Goal: Information Seeking & Learning: Learn about a topic

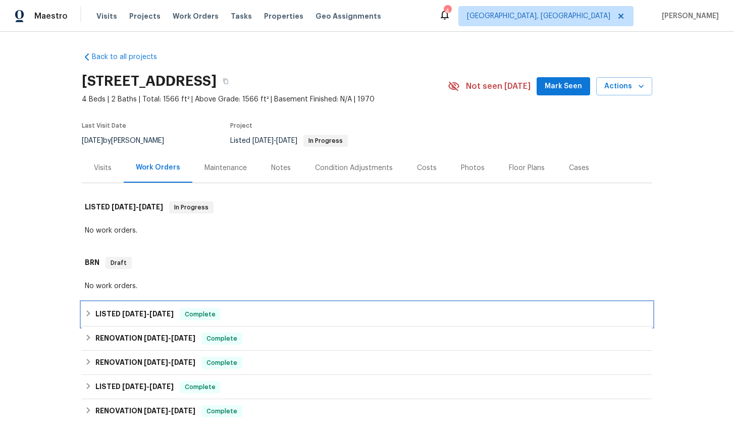
click at [89, 314] on icon at bounding box center [89, 314] width 4 height 6
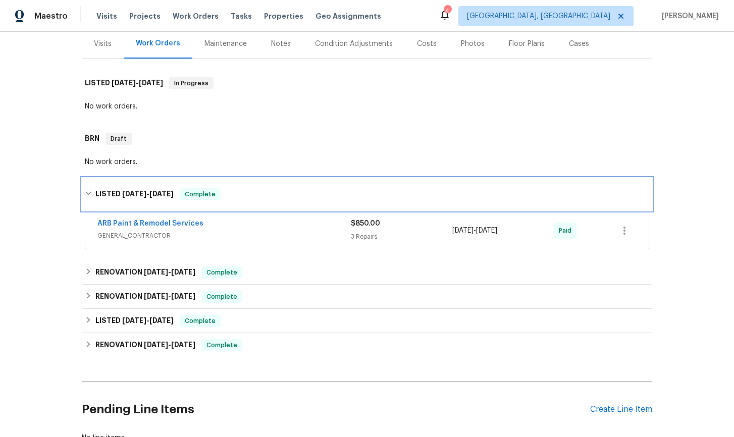
scroll to position [125, 0]
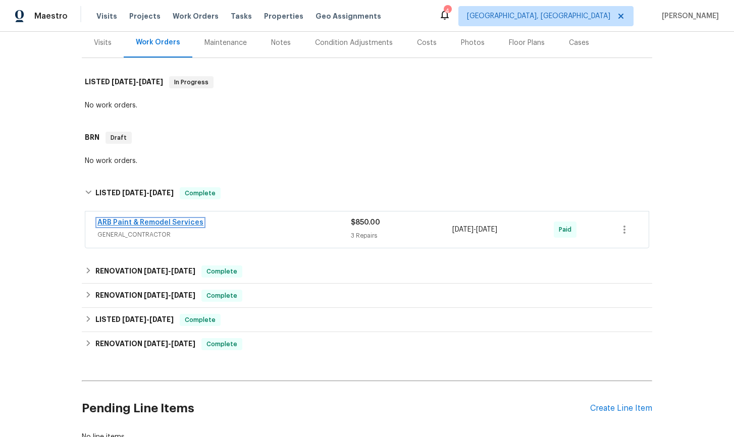
click at [161, 224] on link "ARB Paint & Remodel Services" at bounding box center [150, 222] width 106 height 7
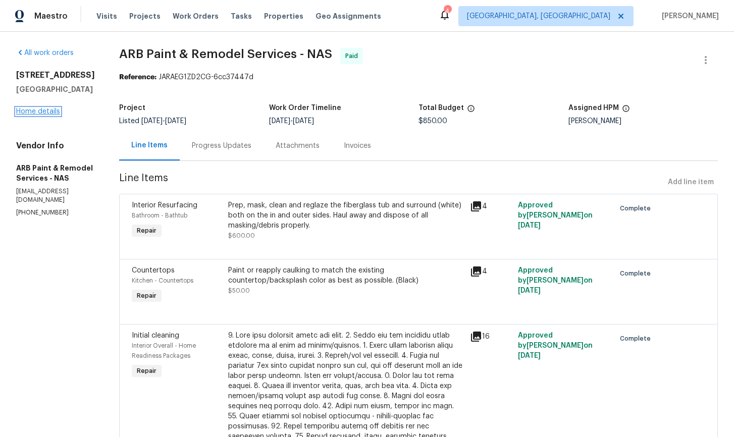
click at [55, 115] on link "Home details" at bounding box center [38, 111] width 44 height 7
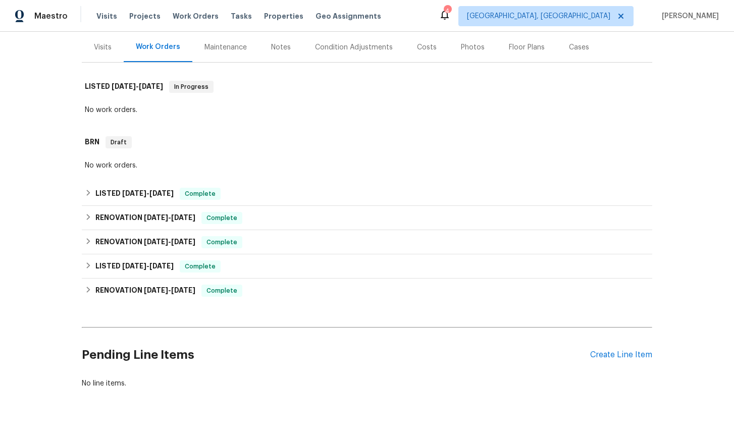
scroll to position [141, 0]
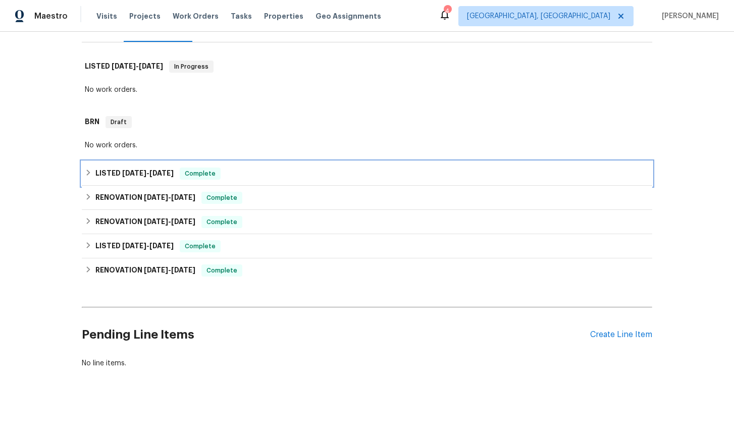
click at [89, 175] on icon at bounding box center [88, 172] width 7 height 7
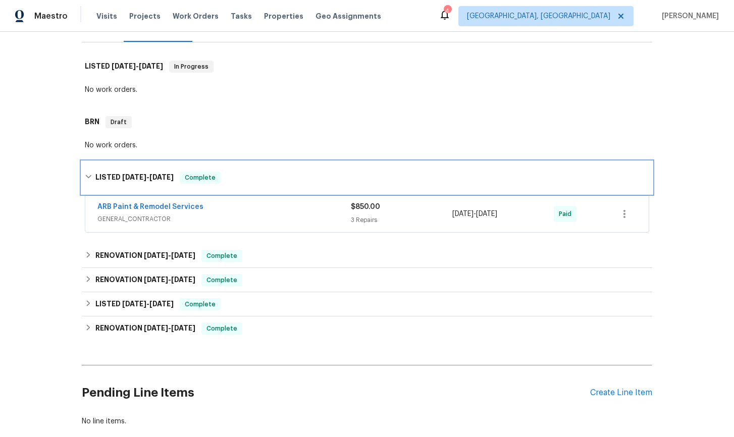
click at [89, 178] on icon at bounding box center [88, 176] width 7 height 7
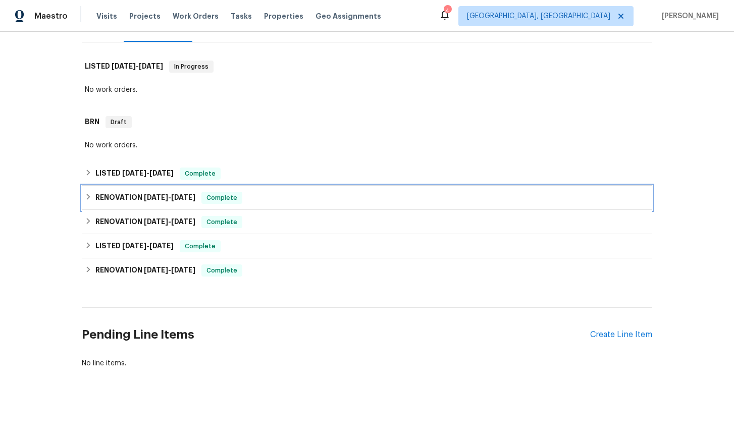
click at [91, 201] on div "RENOVATION 4/9/25 - 4/17/25 Complete" at bounding box center [367, 198] width 565 height 12
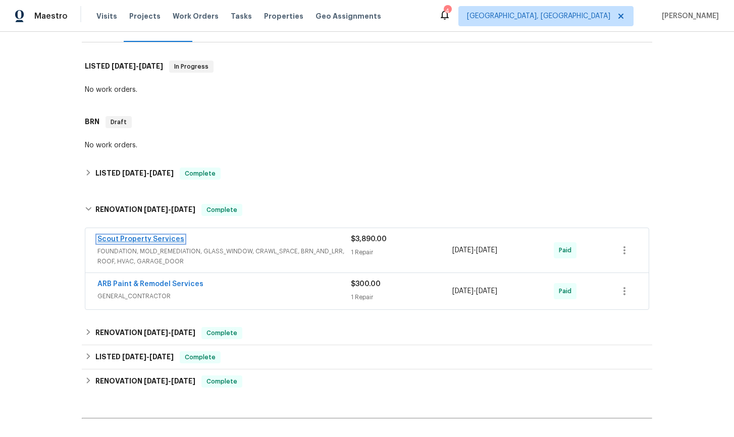
click at [143, 241] on link "Scout Property Services" at bounding box center [140, 239] width 87 height 7
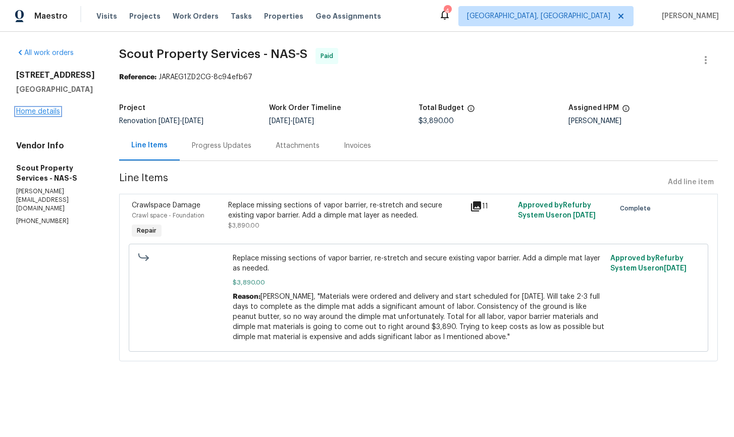
click at [43, 115] on link "Home details" at bounding box center [38, 111] width 44 height 7
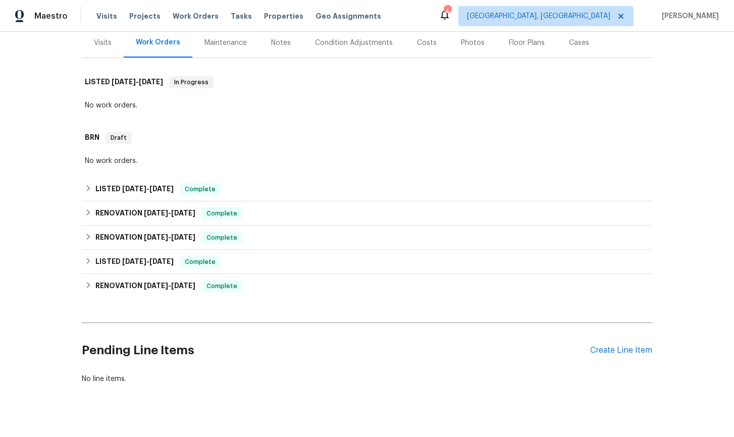
scroll to position [141, 0]
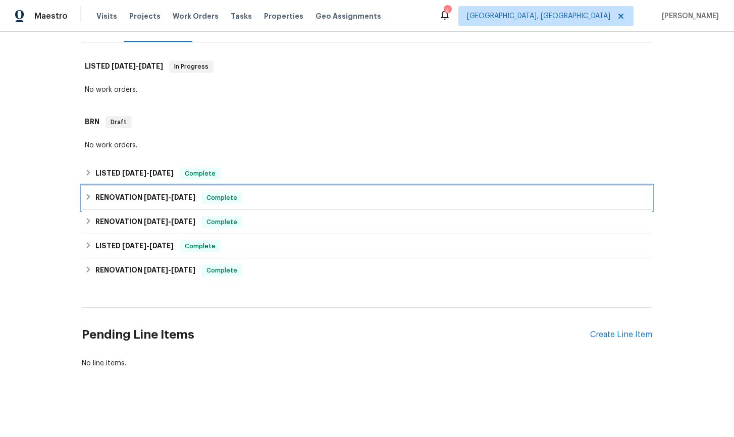
click at [87, 197] on icon at bounding box center [88, 196] width 7 height 7
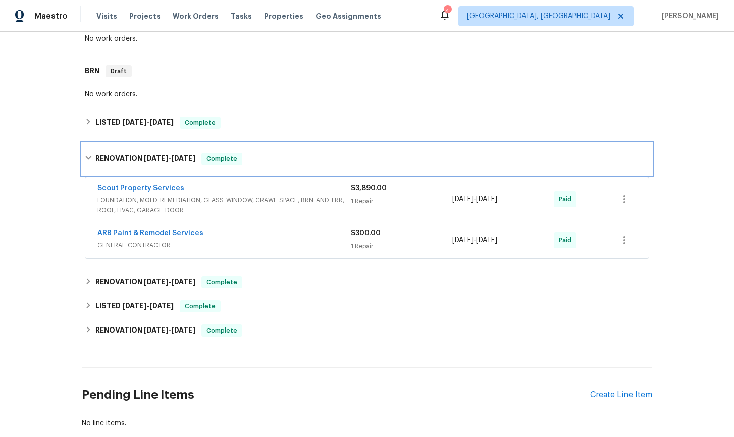
scroll to position [215, 0]
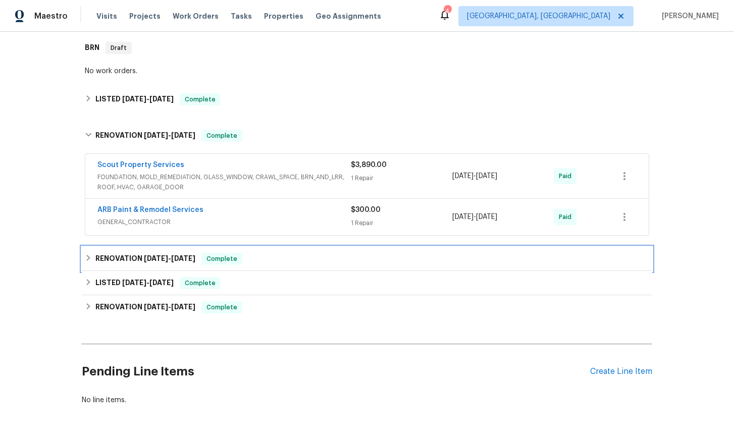
click at [89, 262] on div "RENOVATION 3/18/25 - 3/28/25 Complete" at bounding box center [367, 259] width 565 height 12
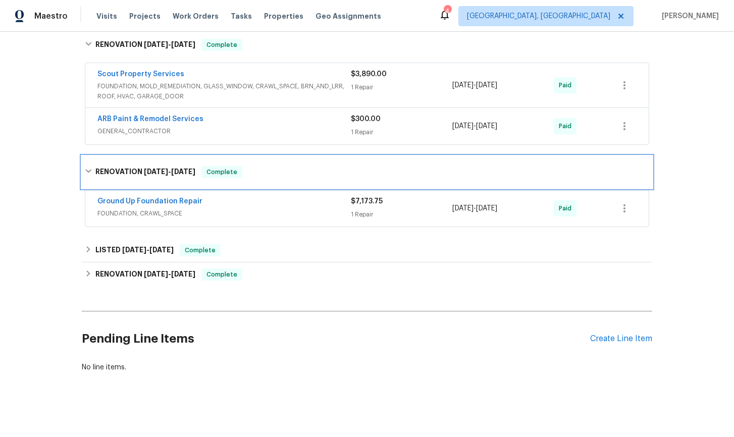
scroll to position [308, 0]
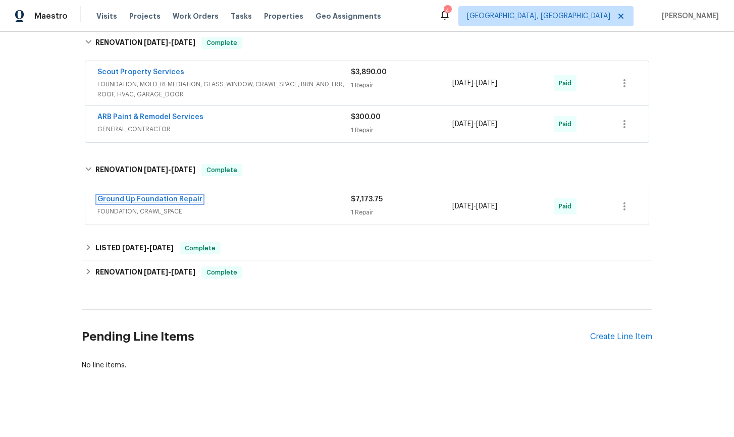
click at [151, 200] on link "Ground Up Foundation Repair" at bounding box center [149, 199] width 105 height 7
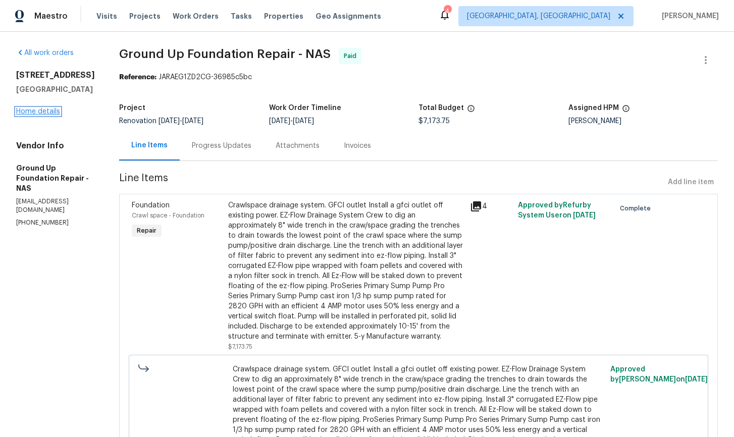
click at [47, 115] on link "Home details" at bounding box center [38, 111] width 44 height 7
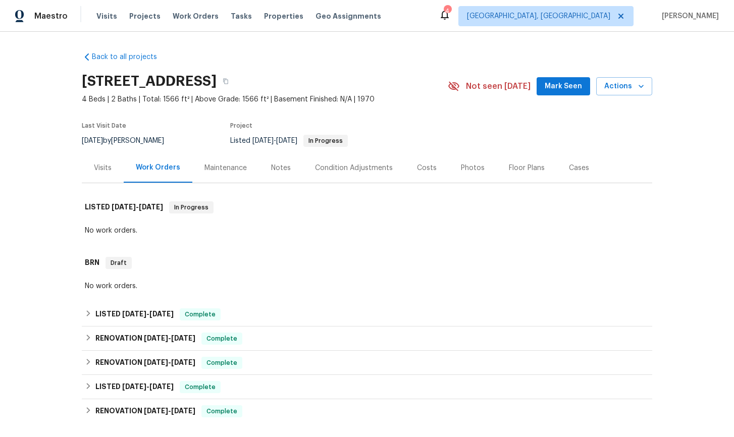
scroll to position [141, 0]
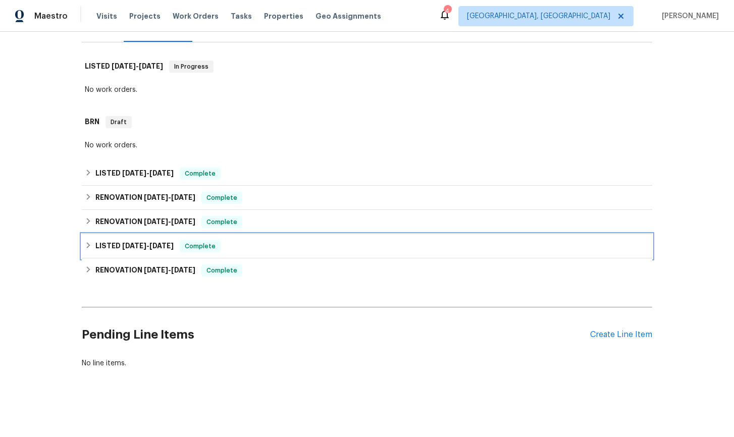
click at [85, 247] on icon at bounding box center [88, 245] width 7 height 7
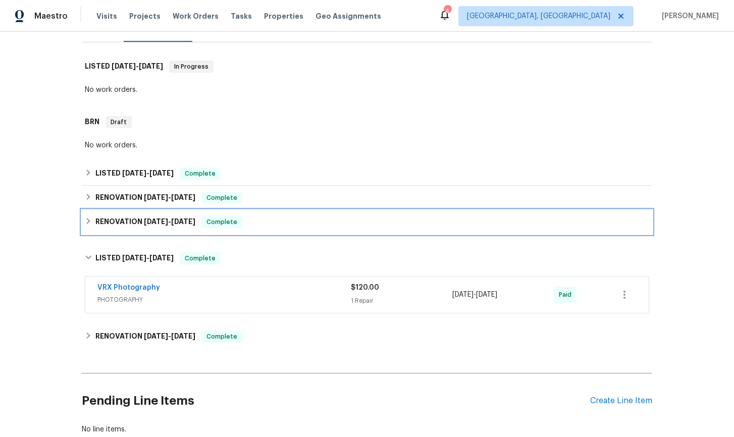
click at [91, 222] on icon at bounding box center [88, 221] width 7 height 7
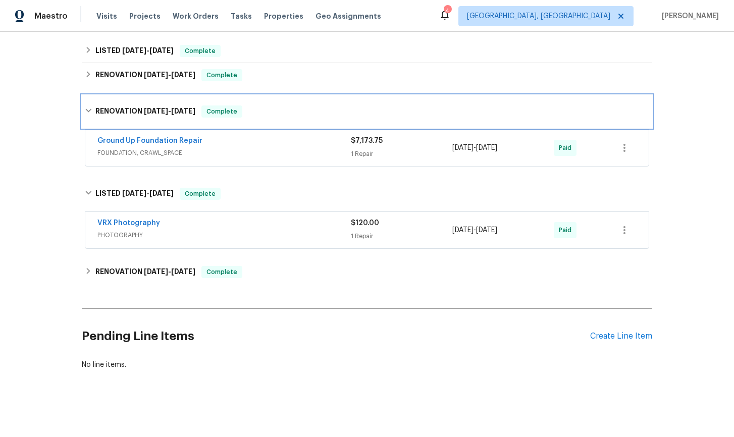
scroll to position [265, 0]
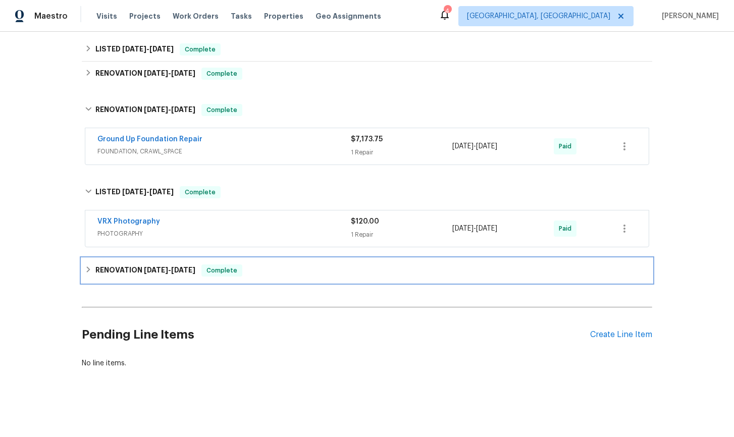
click at [87, 267] on icon at bounding box center [88, 269] width 7 height 7
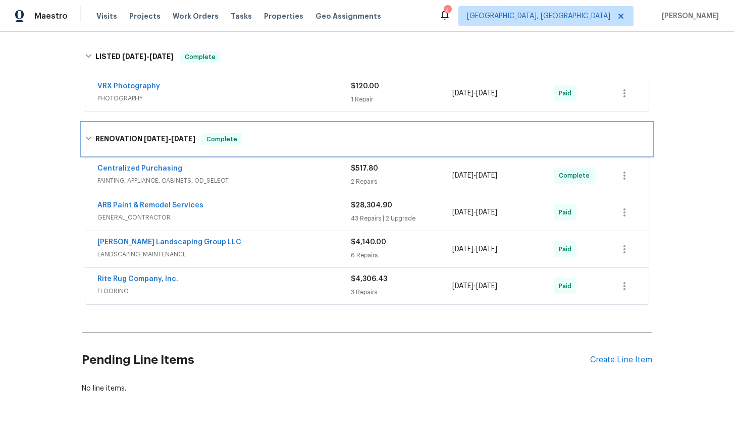
scroll to position [426, 0]
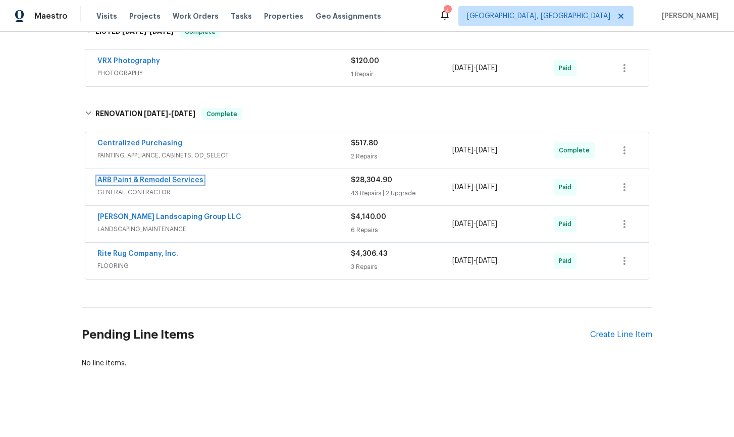
click at [162, 181] on link "ARB Paint & Remodel Services" at bounding box center [150, 180] width 106 height 7
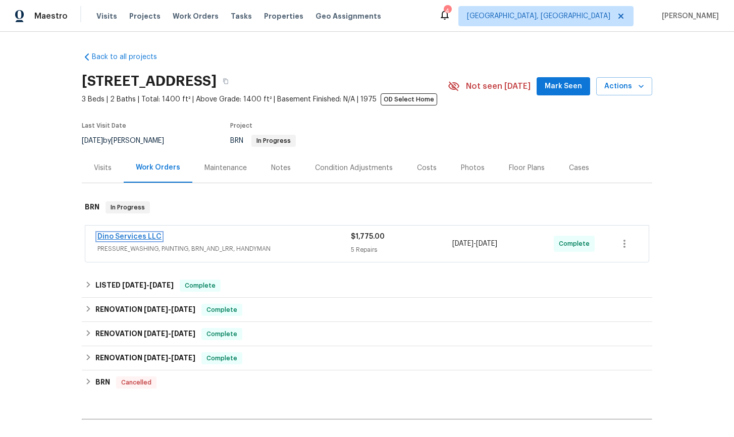
click at [131, 238] on link "Dino Services LLC" at bounding box center [129, 236] width 64 height 7
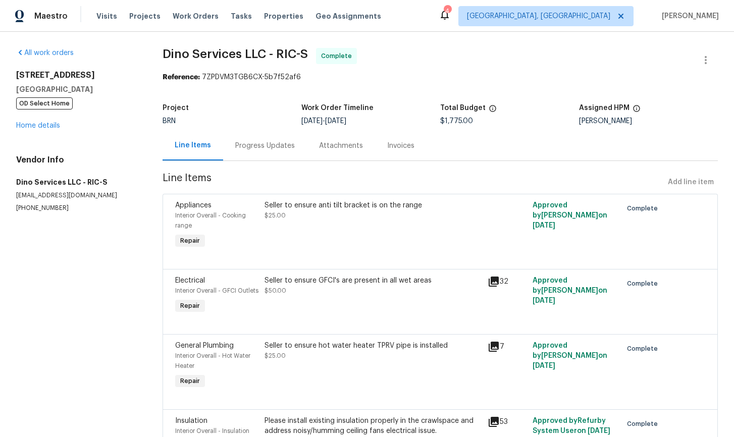
click at [404, 148] on div "Invoices" at bounding box center [400, 146] width 27 height 10
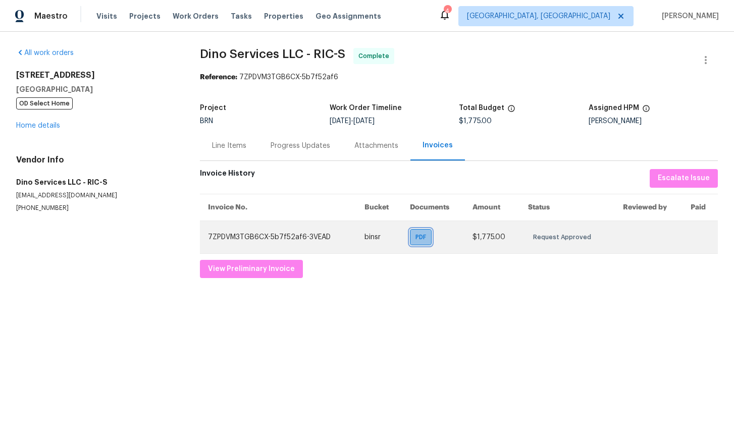
click at [421, 241] on span "PDF" at bounding box center [423, 237] width 15 height 10
click at [426, 239] on span "PDF" at bounding box center [423, 237] width 15 height 10
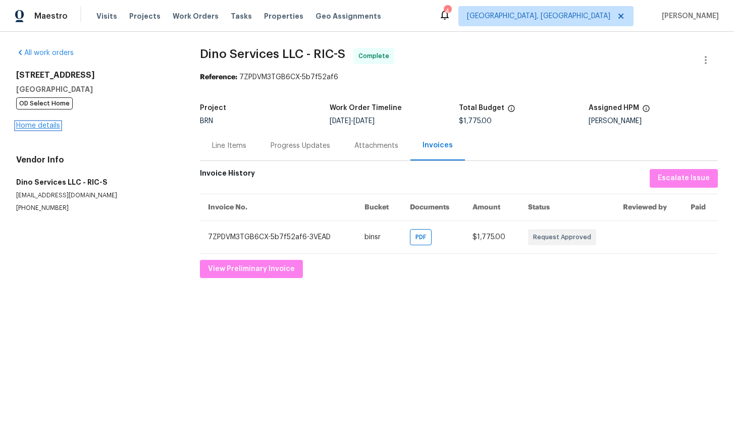
click at [43, 128] on link "Home details" at bounding box center [38, 125] width 44 height 7
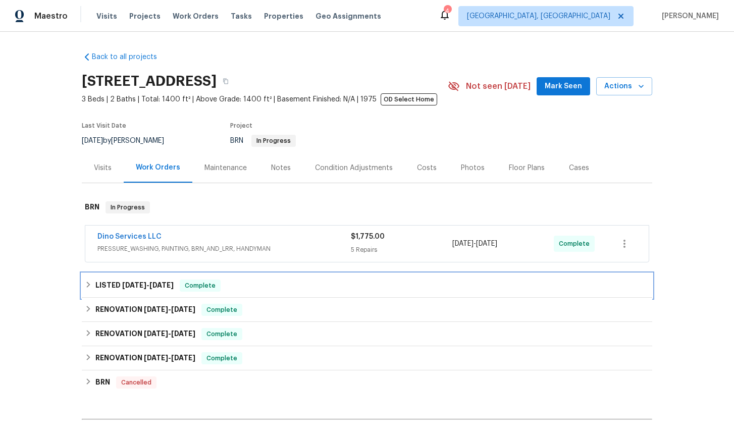
click at [86, 286] on icon at bounding box center [88, 284] width 7 height 7
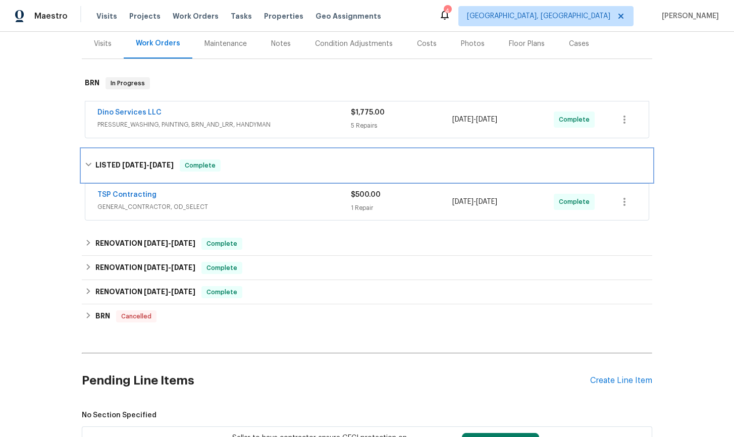
scroll to position [129, 0]
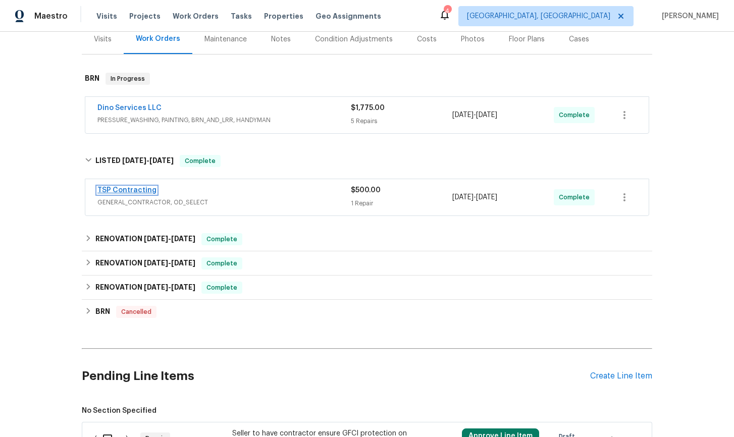
click at [135, 191] on link "TSP Contracting" at bounding box center [126, 190] width 59 height 7
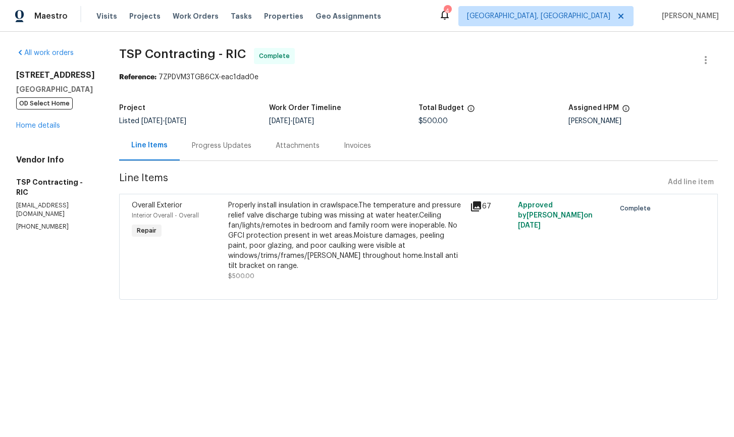
click at [344, 148] on div "Invoices" at bounding box center [357, 146] width 27 height 10
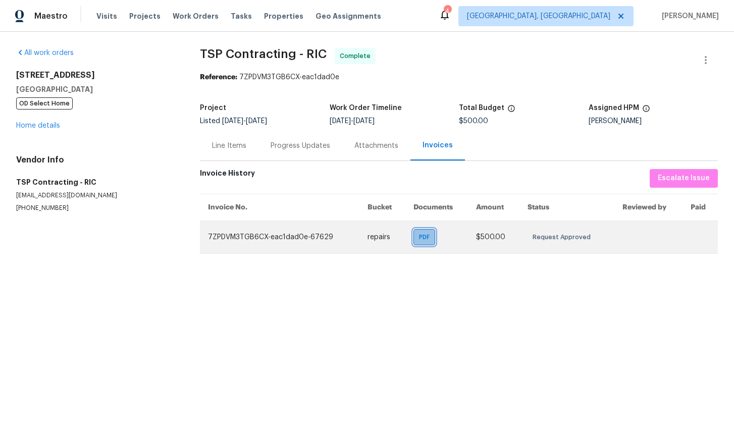
click at [431, 238] on span "PDF" at bounding box center [426, 237] width 15 height 10
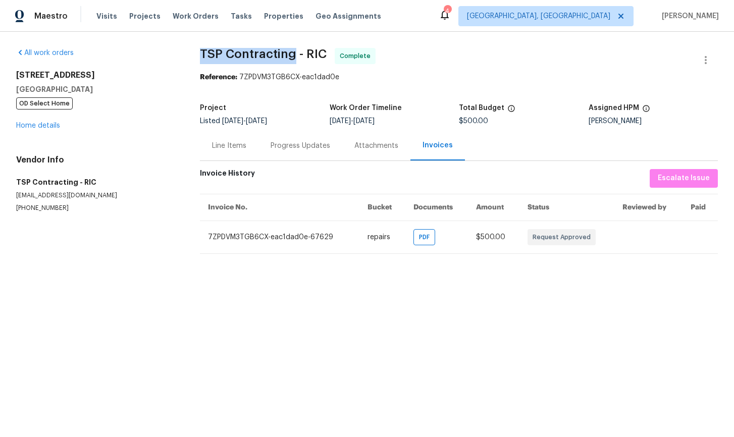
drag, startPoint x: 200, startPoint y: 54, endPoint x: 291, endPoint y: 55, distance: 90.9
click at [291, 55] on span "TSP Contracting - RIC" at bounding box center [263, 54] width 127 height 12
copy span "TSP Contracting"
click at [44, 126] on link "Home details" at bounding box center [38, 125] width 44 height 7
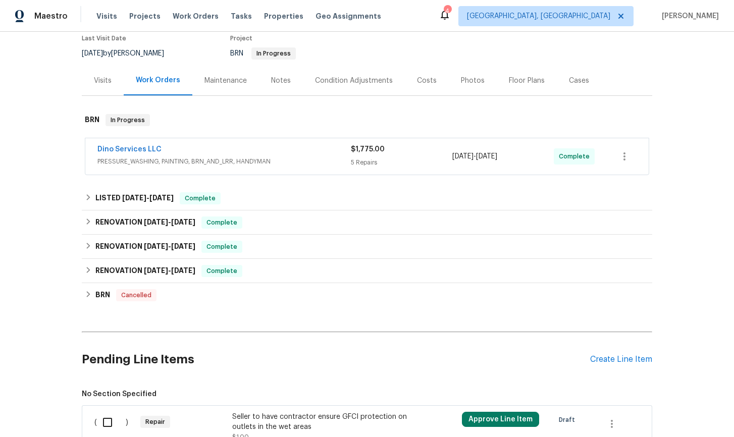
scroll to position [90, 0]
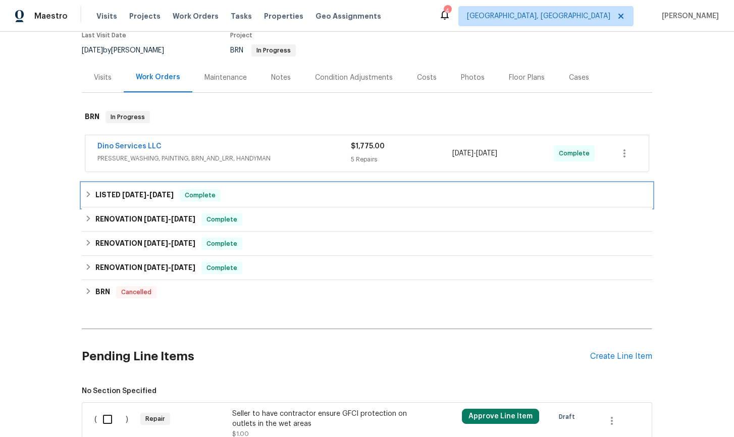
click at [90, 195] on icon at bounding box center [88, 194] width 7 height 7
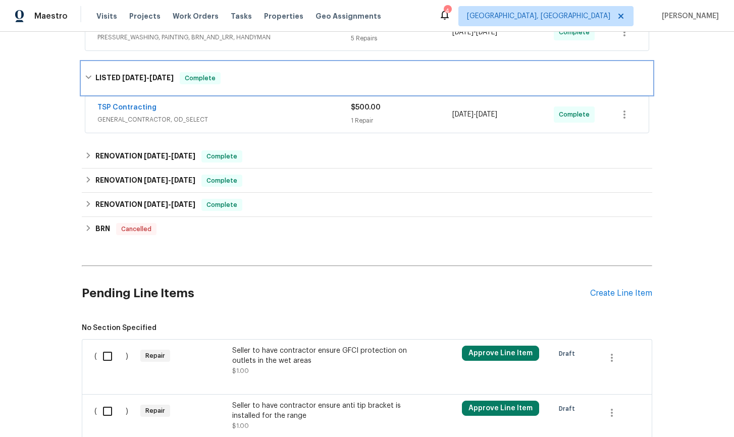
scroll to position [262, 0]
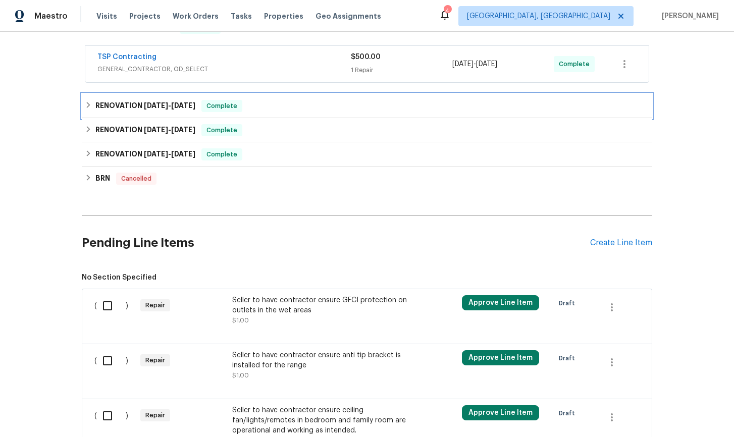
click at [88, 107] on icon at bounding box center [88, 105] width 7 height 7
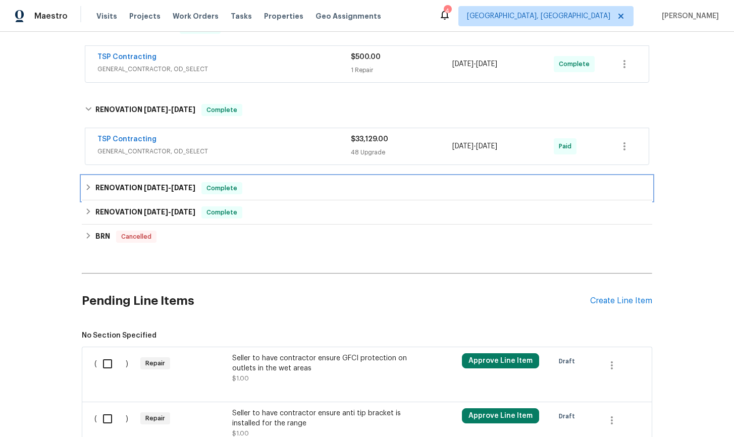
click at [87, 188] on icon at bounding box center [88, 187] width 7 height 7
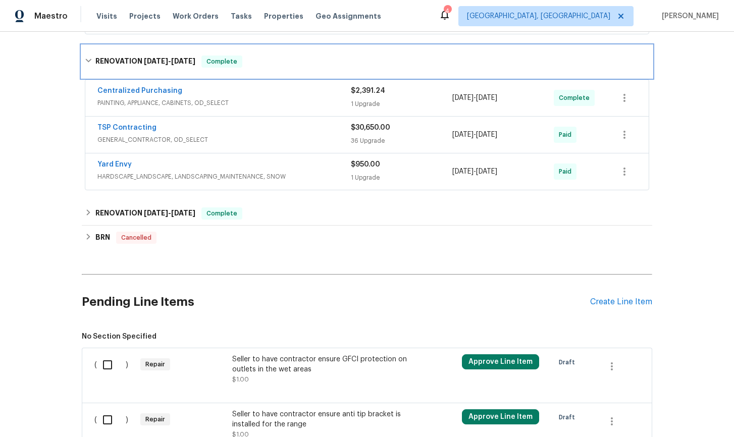
scroll to position [409, 0]
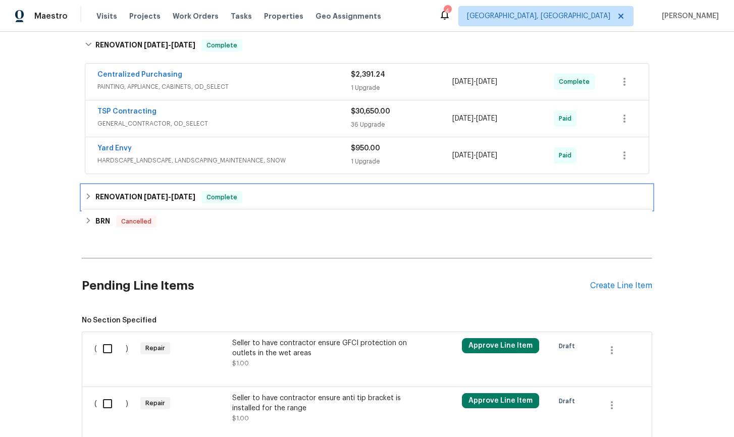
click at [90, 199] on icon at bounding box center [88, 196] width 7 height 7
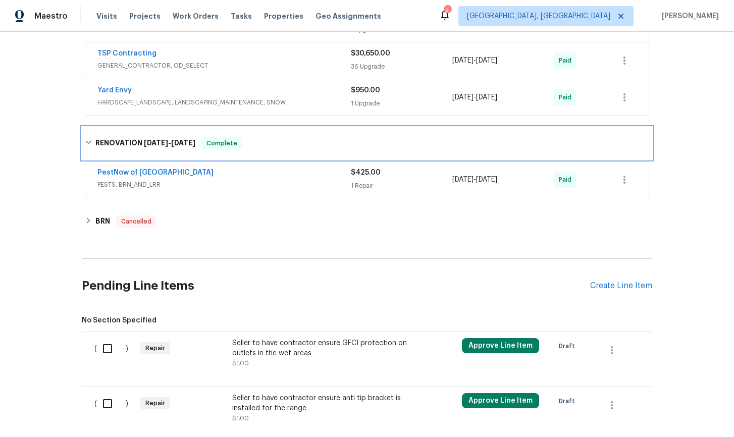
scroll to position [476, 0]
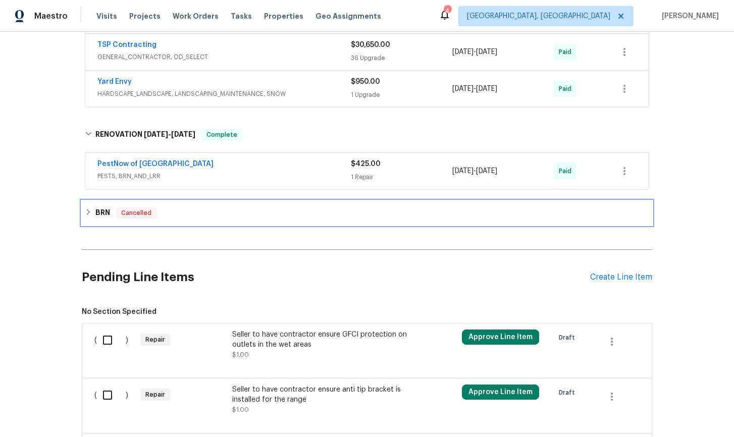
click at [87, 210] on icon at bounding box center [88, 212] width 7 height 7
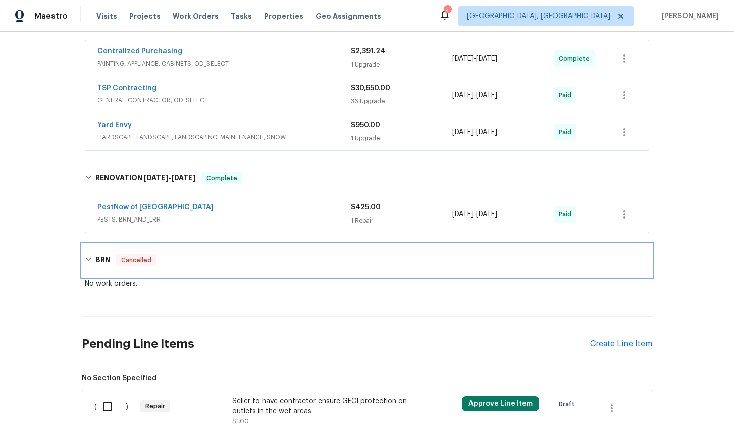
scroll to position [431, 0]
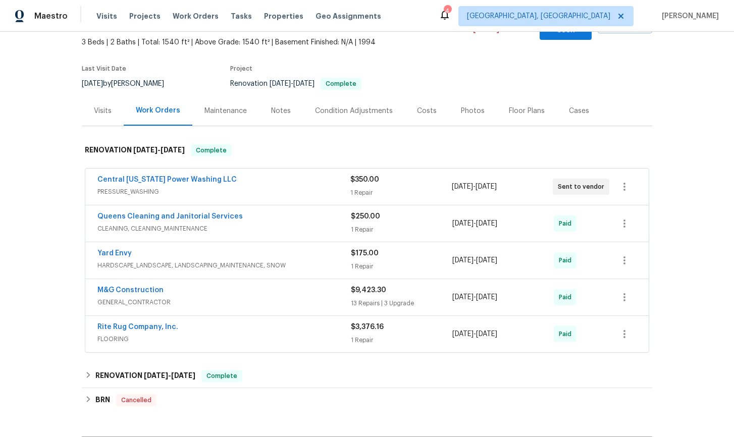
scroll to position [68, 0]
click at [150, 286] on link "M&G Construction" at bounding box center [130, 289] width 66 height 7
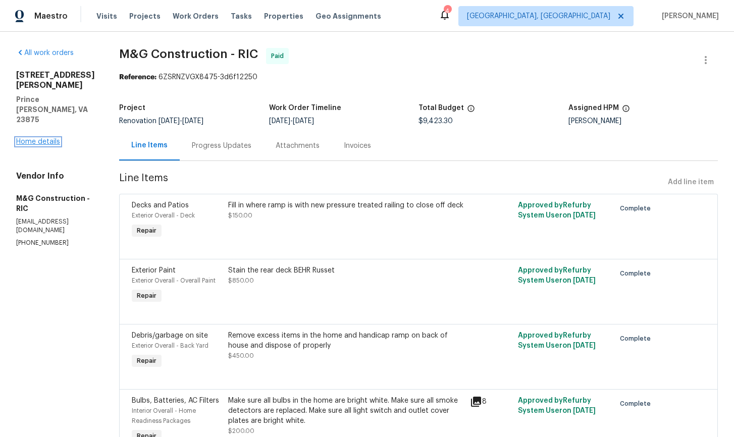
click at [36, 138] on link "Home details" at bounding box center [38, 141] width 44 height 7
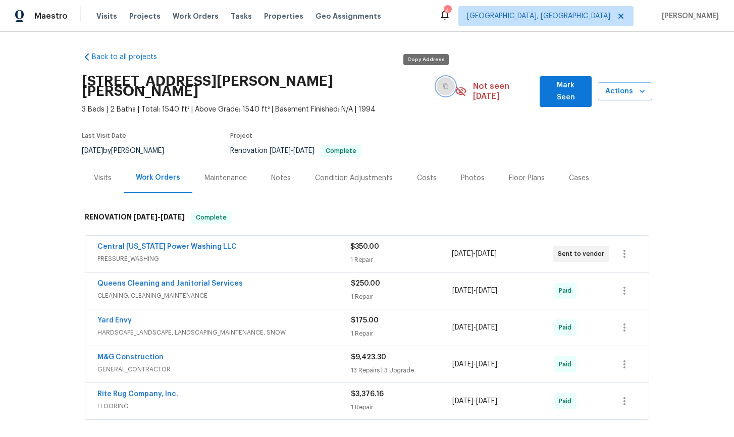
drag, startPoint x: 424, startPoint y: 81, endPoint x: 385, endPoint y: 62, distance: 42.7
click at [443, 84] on icon "button" at bounding box center [445, 87] width 5 height 6
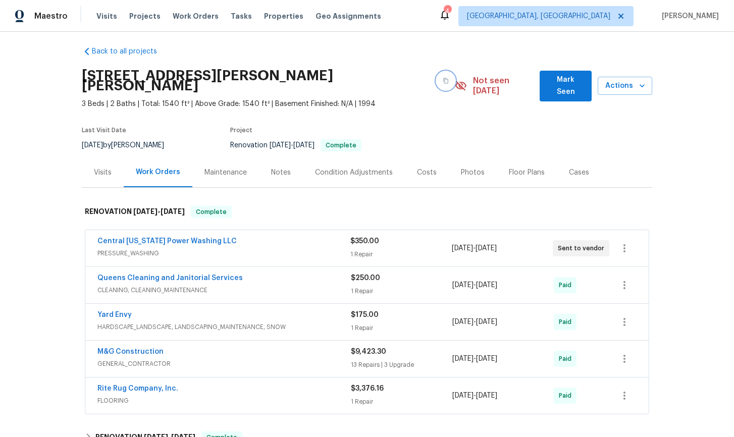
scroll to position [9, 0]
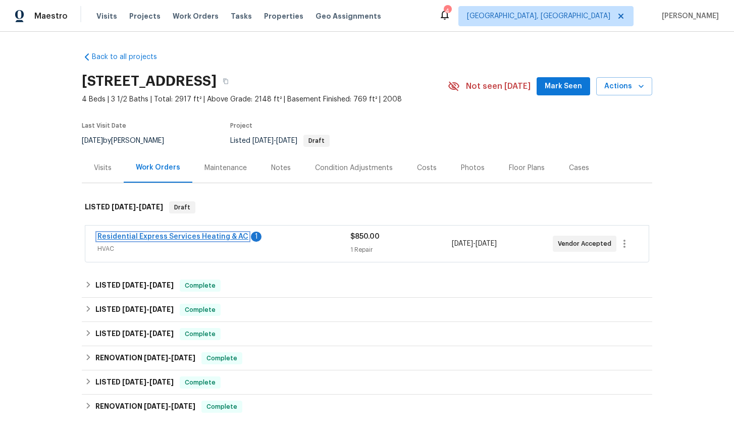
click at [197, 234] on link "Residential Express Services Heating & AC" at bounding box center [172, 236] width 151 height 7
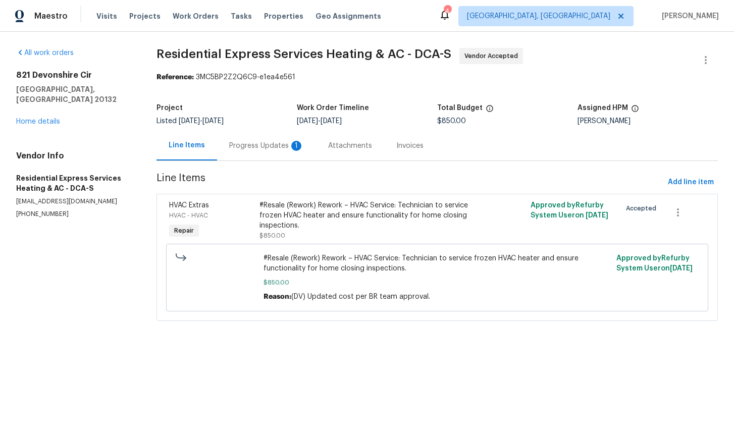
click at [250, 148] on div "Progress Updates 1" at bounding box center [266, 146] width 75 height 10
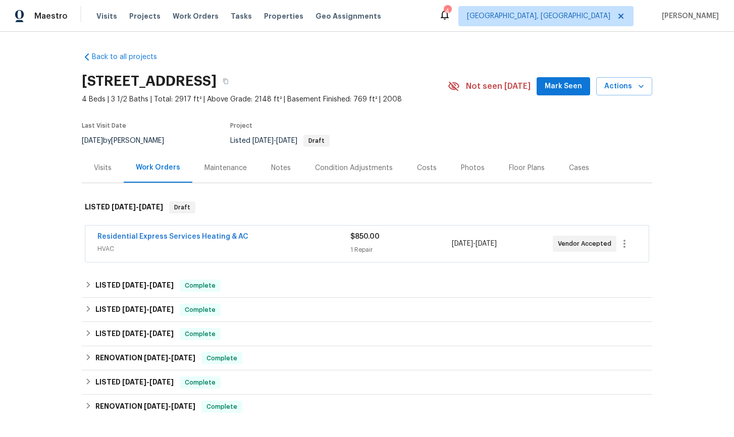
scroll to position [6, 0]
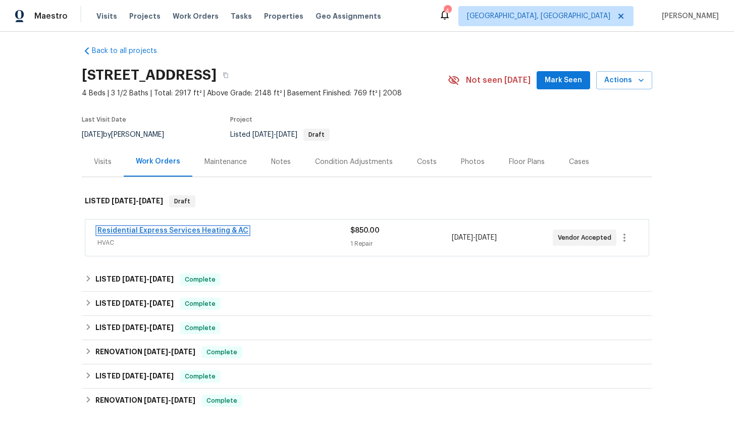
click at [148, 229] on link "Residential Express Services Heating & AC" at bounding box center [172, 230] width 151 height 7
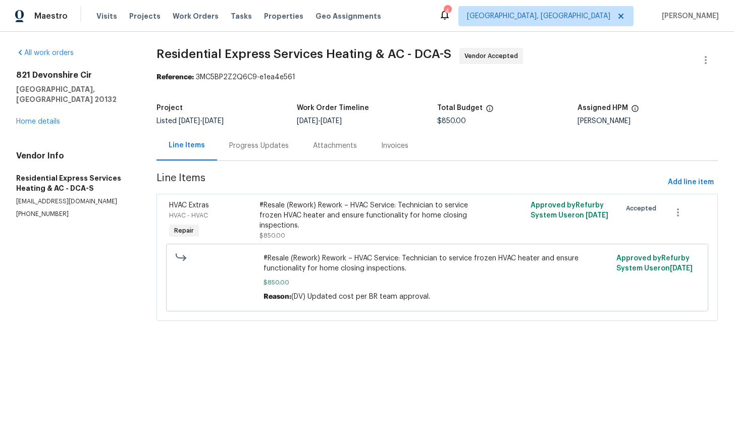
click at [247, 149] on div "Progress Updates" at bounding box center [259, 146] width 60 height 10
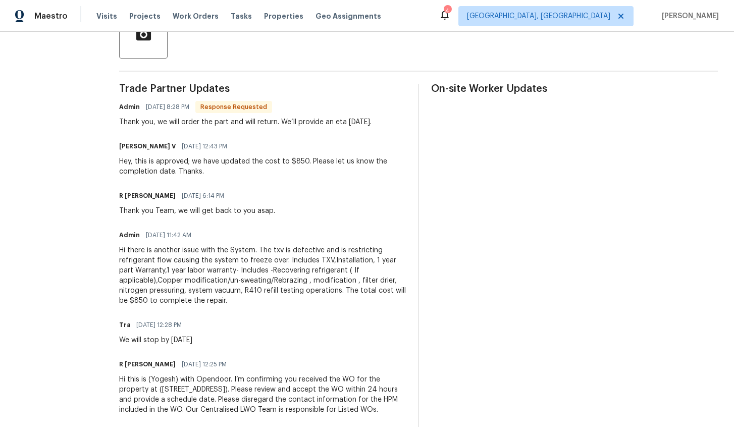
scroll to position [266, 0]
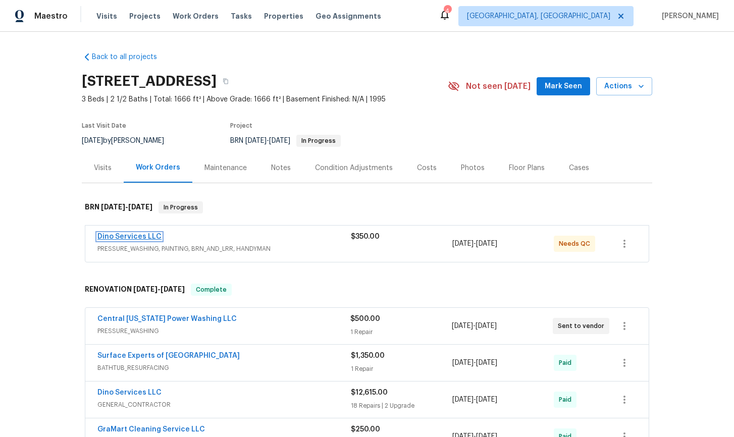
click at [140, 238] on link "Dino Services LLC" at bounding box center [129, 236] width 64 height 7
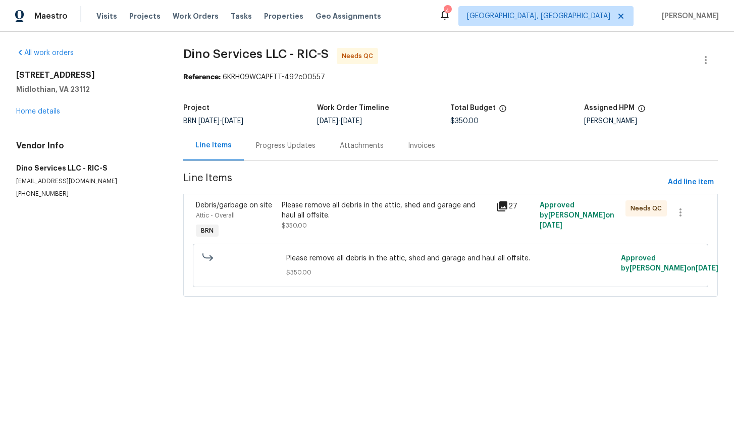
click at [505, 208] on icon at bounding box center [502, 206] width 12 height 12
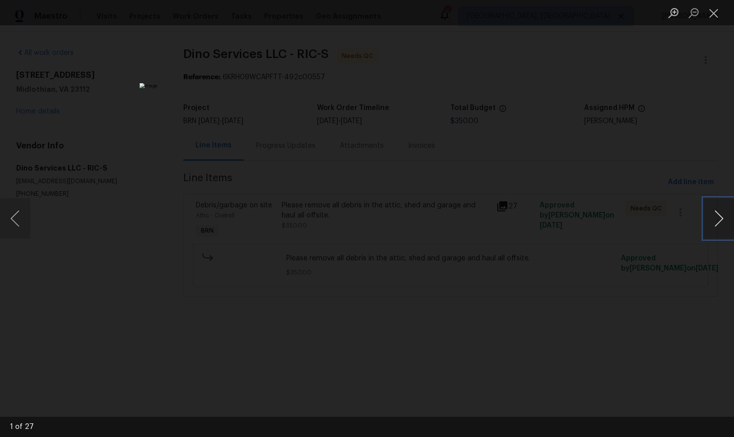
click at [719, 217] on button "Next image" at bounding box center [719, 218] width 30 height 40
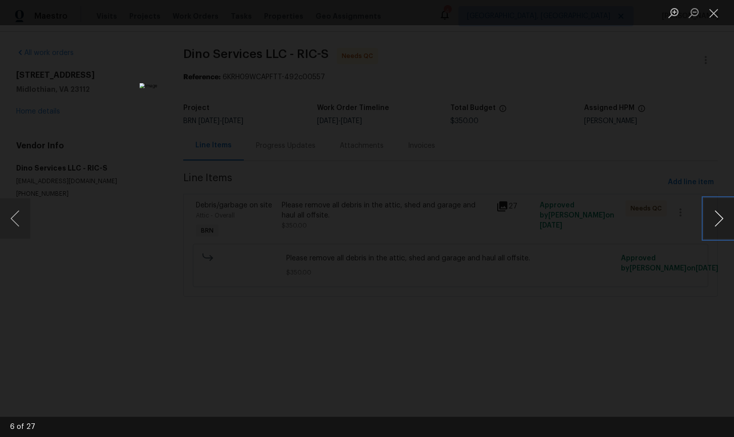
click at [719, 217] on button "Next image" at bounding box center [719, 218] width 30 height 40
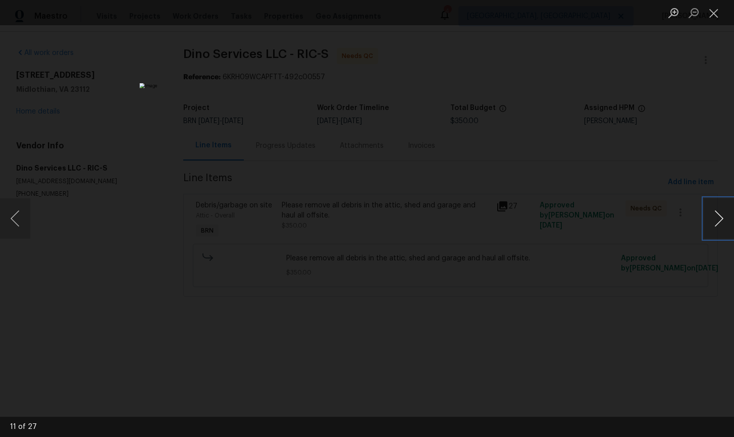
click at [719, 217] on button "Next image" at bounding box center [719, 218] width 30 height 40
click at [713, 12] on button "Close lightbox" at bounding box center [714, 13] width 20 height 18
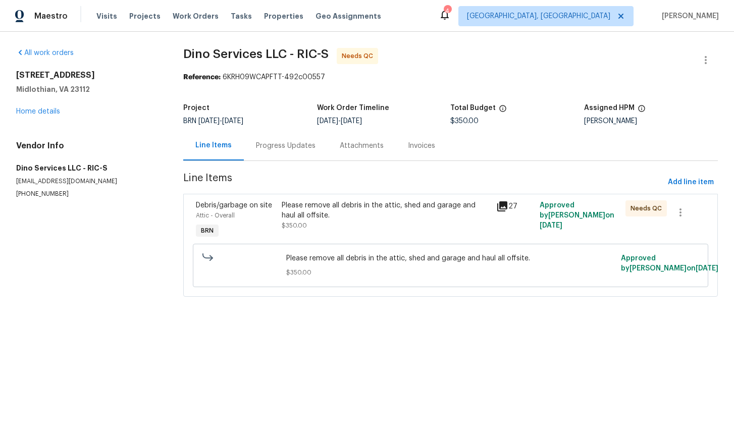
click at [507, 210] on icon at bounding box center [502, 207] width 10 height 10
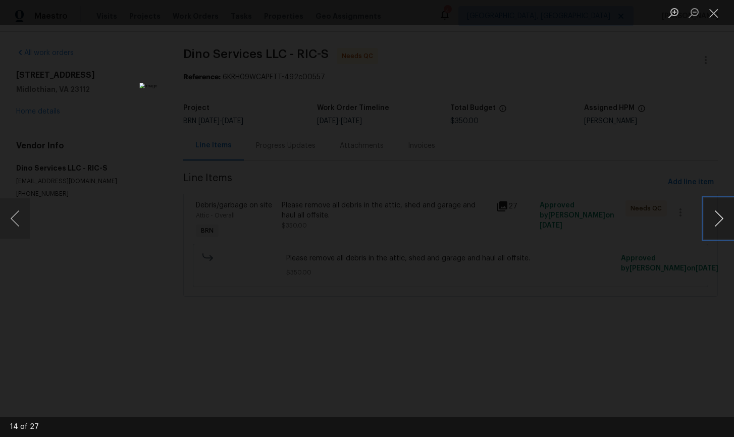
click at [720, 223] on button "Next image" at bounding box center [719, 218] width 30 height 40
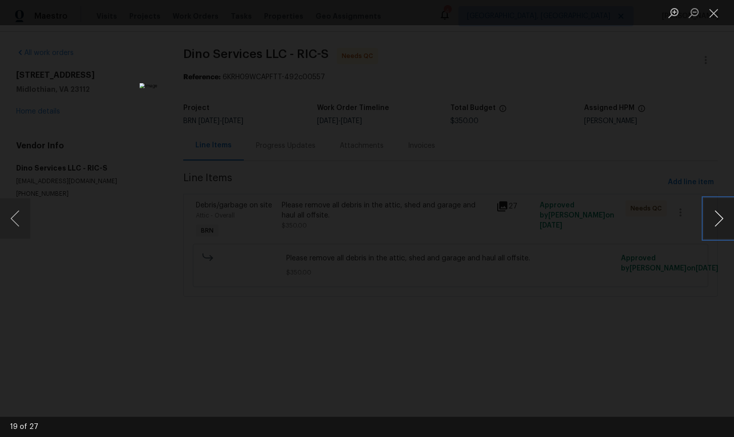
click at [720, 223] on button "Next image" at bounding box center [719, 218] width 30 height 40
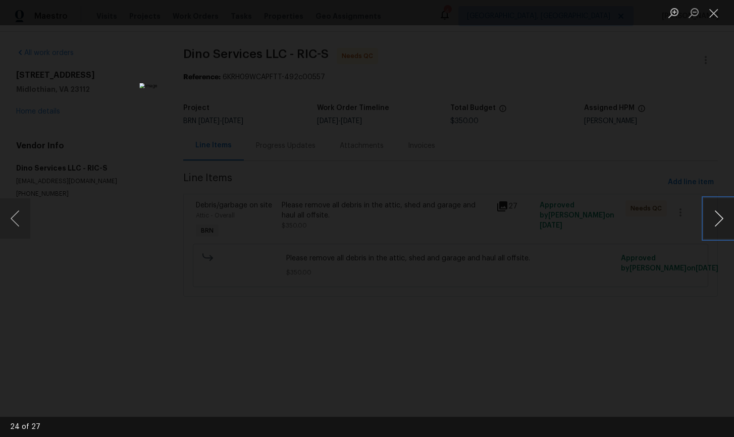
click at [720, 223] on button "Next image" at bounding box center [719, 218] width 30 height 40
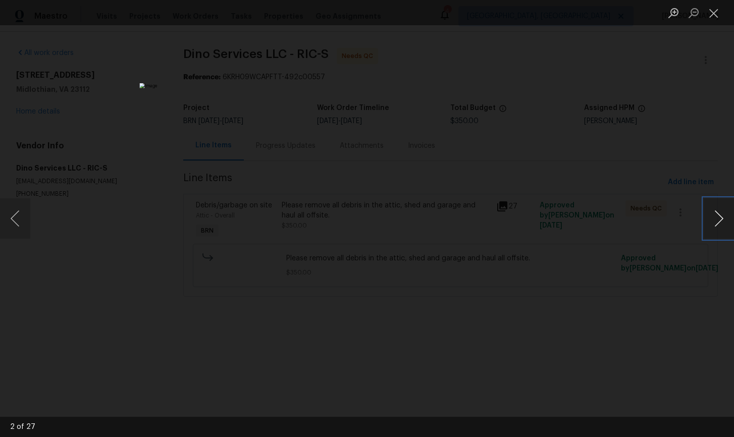
click at [720, 223] on button "Next image" at bounding box center [719, 218] width 30 height 40
click at [16, 228] on button "Previous image" at bounding box center [15, 218] width 30 height 40
click at [714, 14] on button "Close lightbox" at bounding box center [714, 13] width 20 height 18
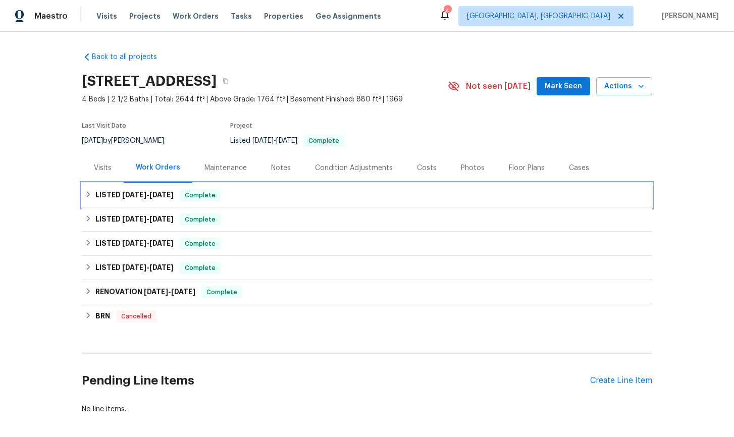
click at [89, 193] on icon at bounding box center [89, 194] width 4 height 6
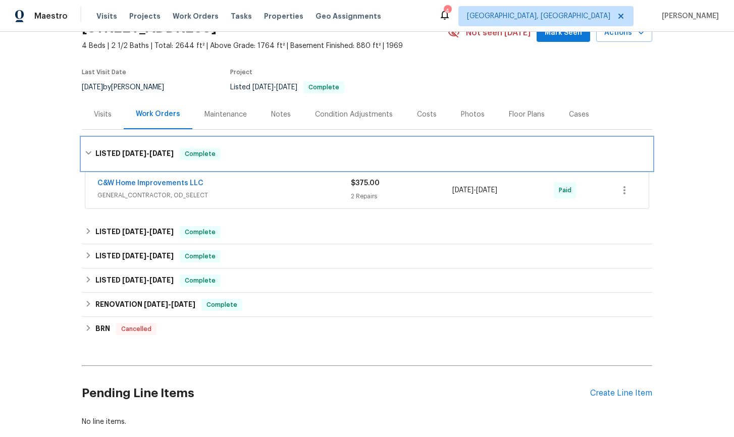
scroll to position [62, 0]
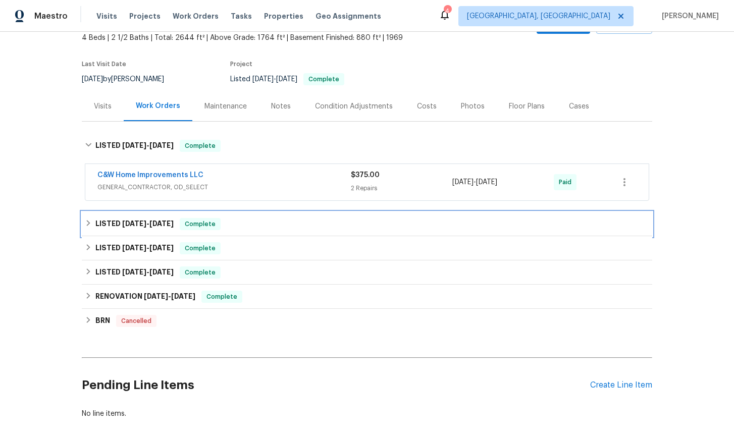
click at [85, 222] on icon at bounding box center [88, 223] width 7 height 7
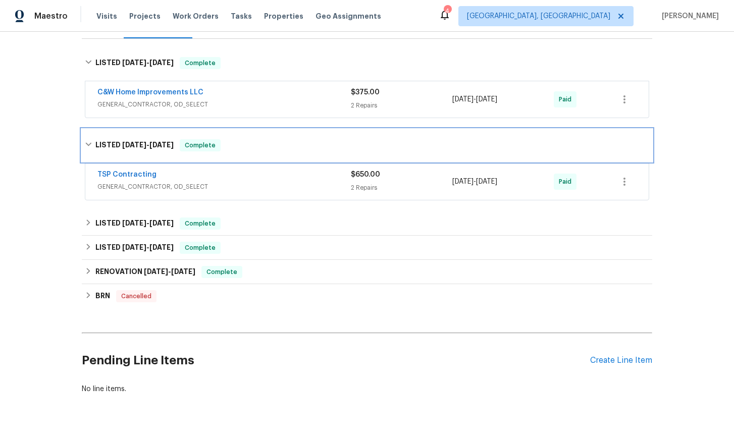
scroll to position [145, 0]
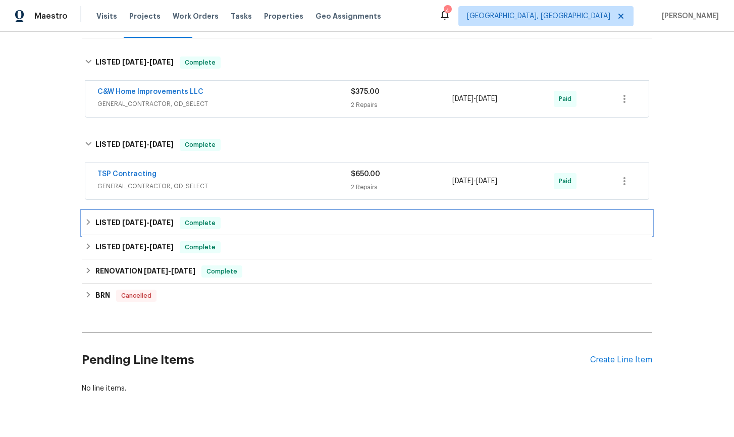
click at [89, 223] on icon at bounding box center [89, 222] width 4 height 6
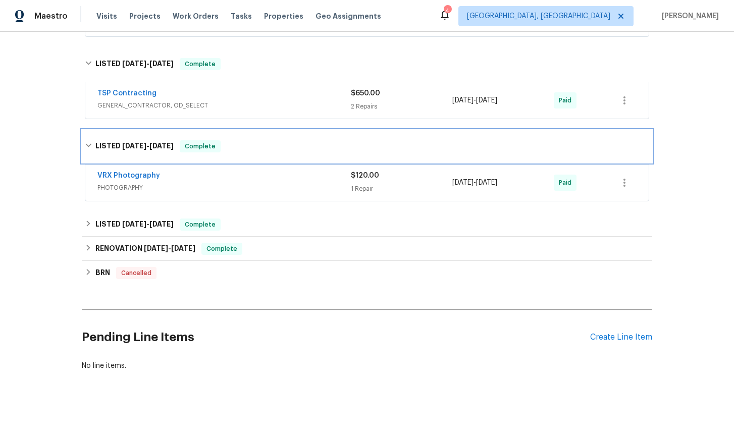
scroll to position [228, 0]
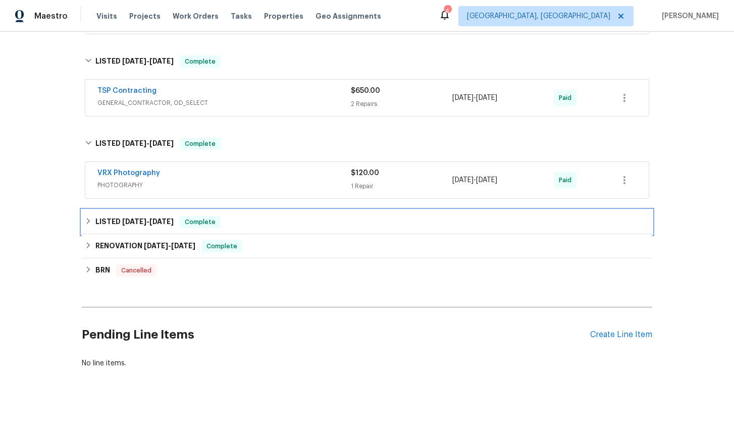
click at [85, 222] on icon at bounding box center [88, 221] width 7 height 7
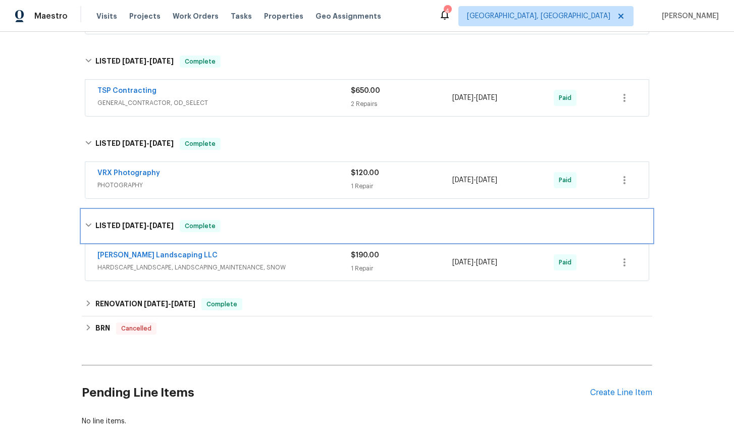
scroll to position [286, 0]
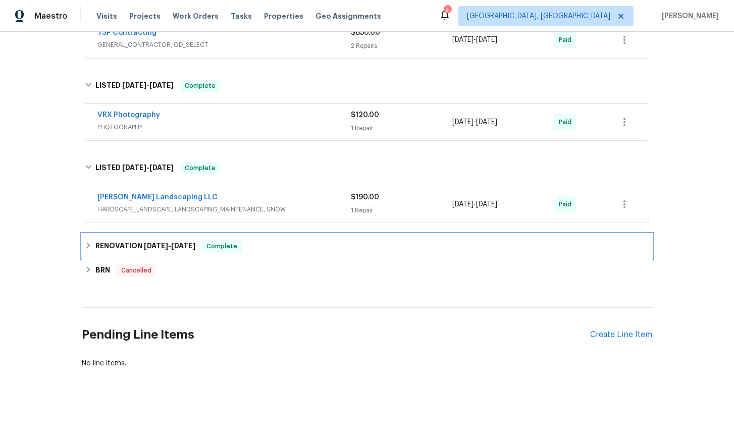
click at [94, 245] on div "RENOVATION 1/30/25 - 2/21/25 Complete" at bounding box center [367, 246] width 565 height 12
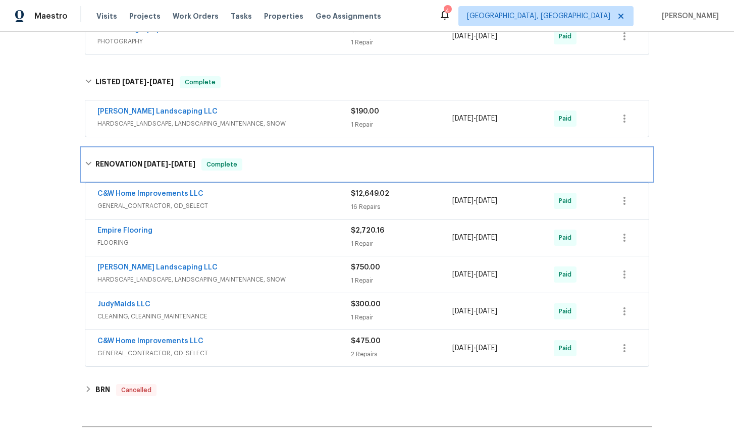
scroll to position [377, 0]
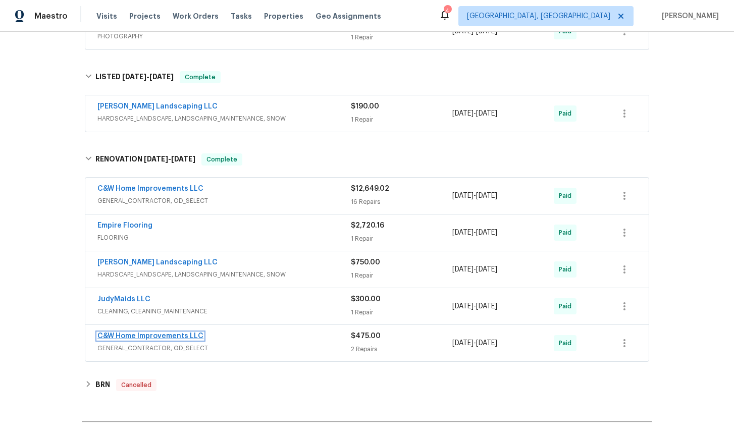
click at [171, 335] on link "C&W Home Improvements LLC" at bounding box center [150, 336] width 106 height 7
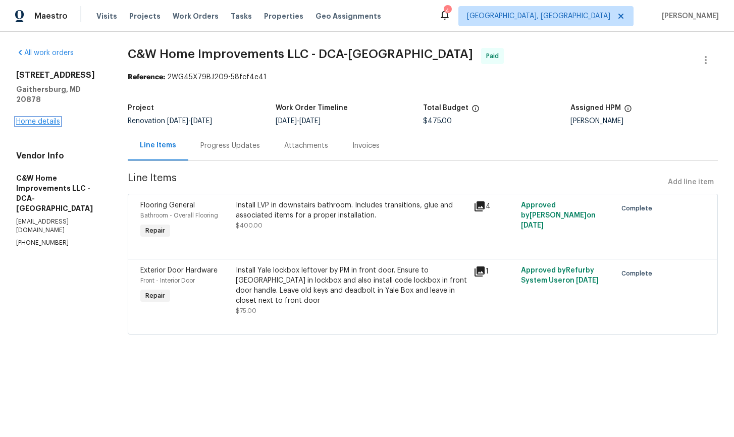
click at [39, 118] on link "Home details" at bounding box center [38, 121] width 44 height 7
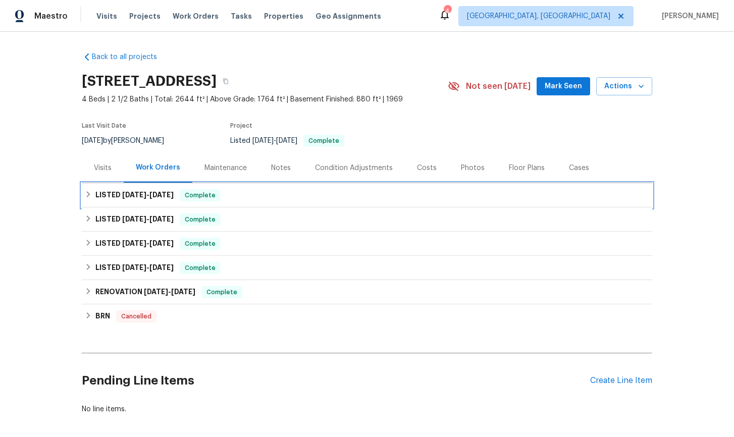
click at [83, 193] on div "LISTED 5/15/25 - 5/21/25 Complete" at bounding box center [367, 195] width 571 height 24
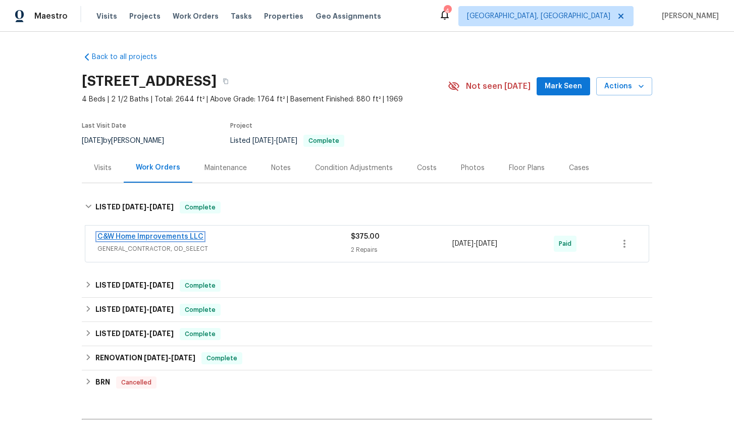
click at [145, 236] on link "C&W Home Improvements LLC" at bounding box center [150, 236] width 106 height 7
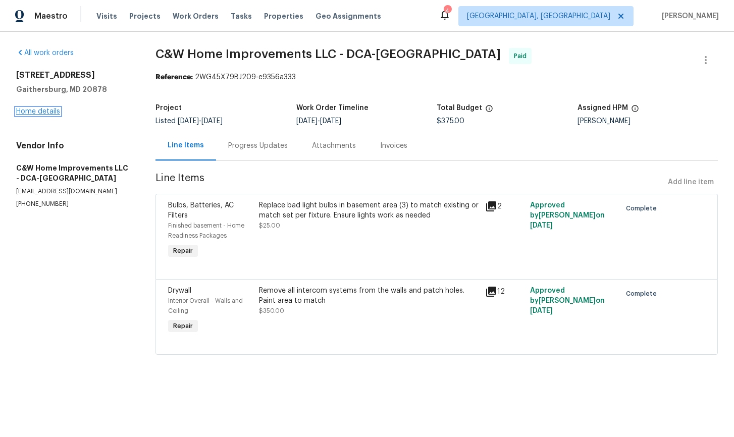
click at [47, 114] on link "Home details" at bounding box center [38, 111] width 44 height 7
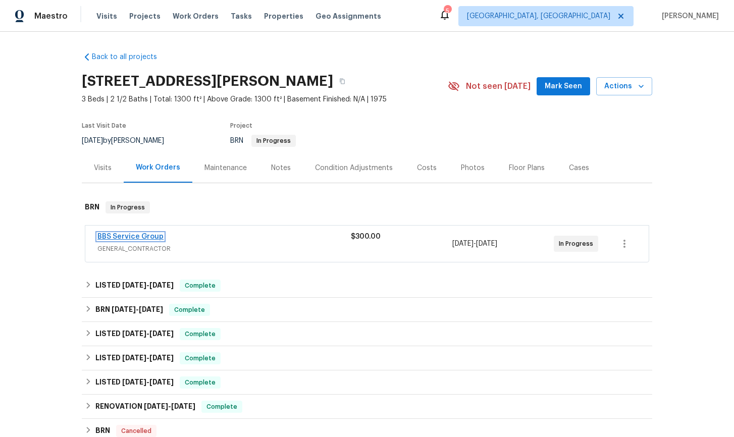
click at [131, 239] on link "BBS Service Group" at bounding box center [130, 236] width 66 height 7
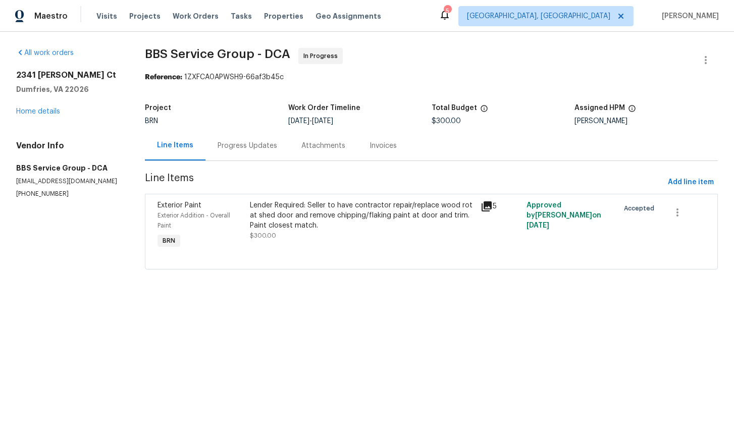
click at [234, 146] on div "Progress Updates" at bounding box center [248, 146] width 60 height 10
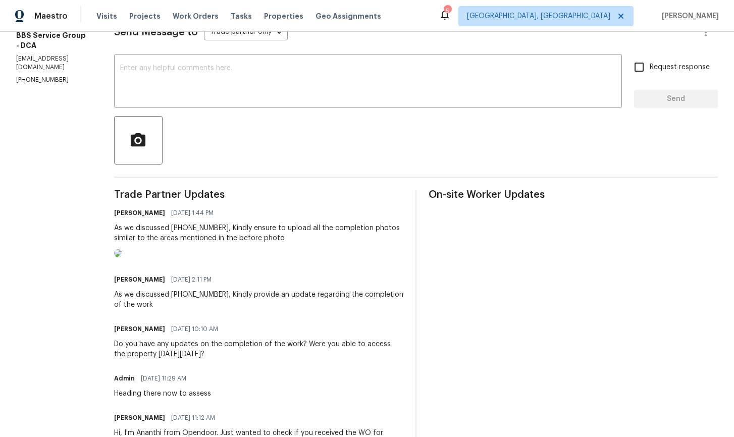
scroll to position [154, 0]
click at [122, 257] on img at bounding box center [118, 253] width 8 height 8
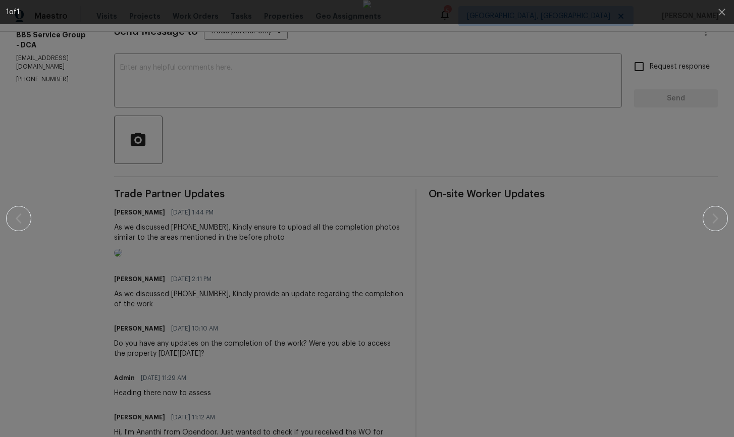
click at [653, 310] on div at bounding box center [366, 218] width 647 height 437
click at [640, 258] on div at bounding box center [366, 218] width 647 height 437
drag, startPoint x: 38, startPoint y: 291, endPoint x: 34, endPoint y: 280, distance: 11.8
click at [38, 289] on div at bounding box center [367, 218] width 722 height 437
click at [21, 213] on div at bounding box center [367, 218] width 722 height 437
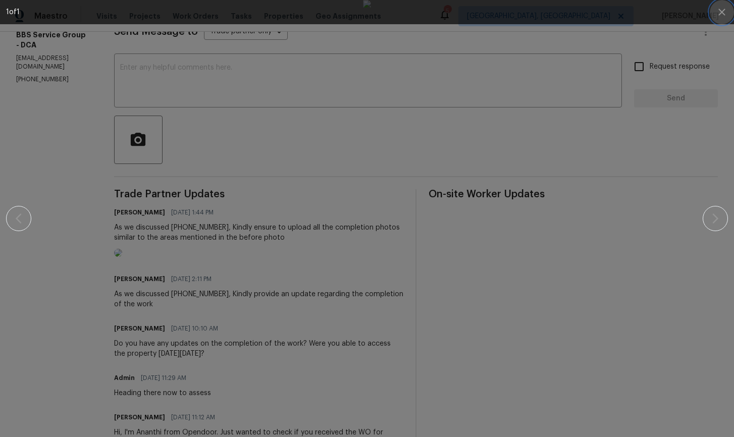
click at [722, 9] on icon "button" at bounding box center [722, 12] width 12 height 12
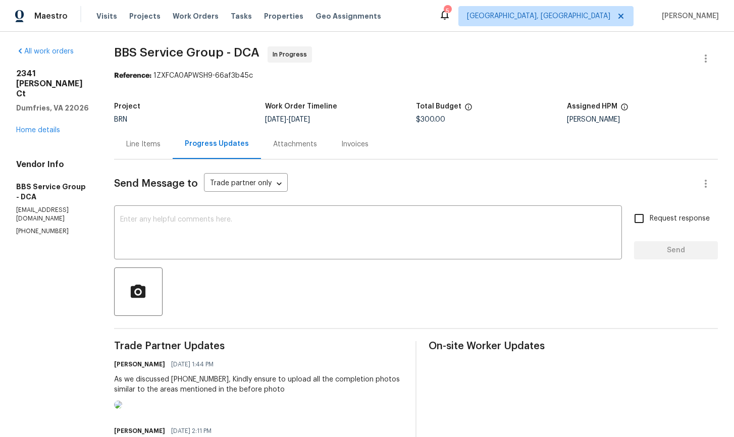
scroll to position [0, 0]
